Goal: Entertainment & Leisure: Consume media (video, audio)

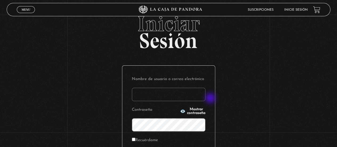
scroll to position [27, 0]
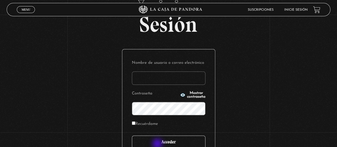
type input "johaliz0191@gmail.com"
click at [156, 141] on input "Acceder" at bounding box center [169, 141] width 74 height 13
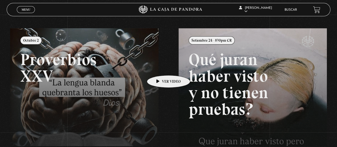
scroll to position [53, 0]
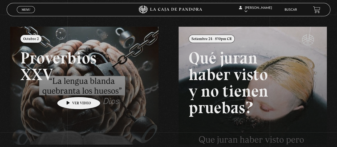
click at [70, 89] on link at bounding box center [178, 100] width 337 height 147
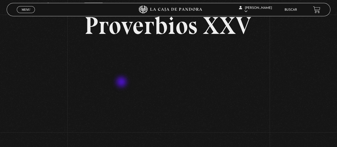
scroll to position [80, 0]
